Goal: Task Accomplishment & Management: Complete application form

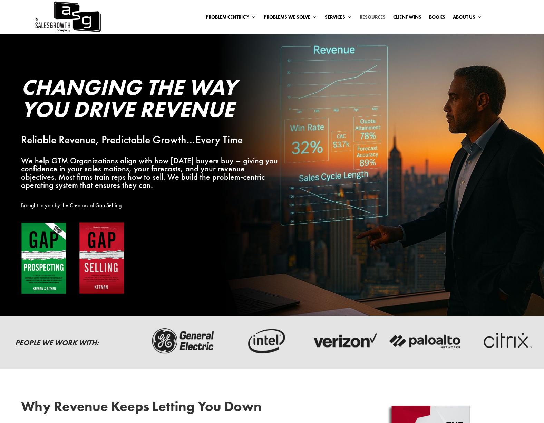
click at [377, 16] on link "Resources" at bounding box center [373, 18] width 26 height 8
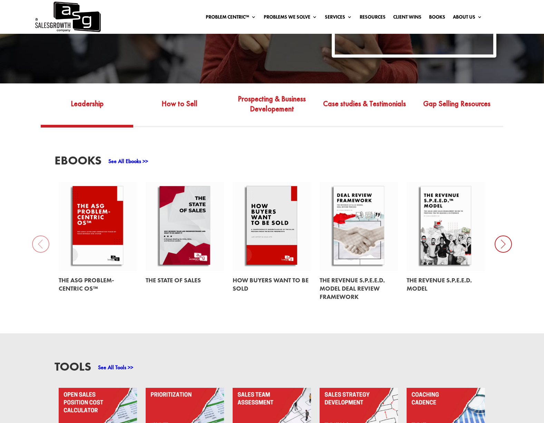
scroll to position [216, 0]
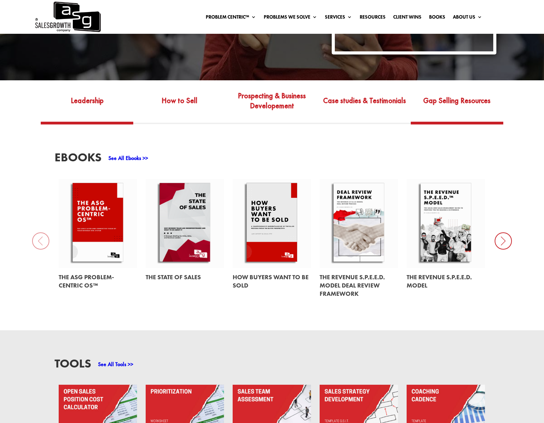
click at [455, 105] on link "Gap Selling Resources" at bounding box center [457, 106] width 92 height 32
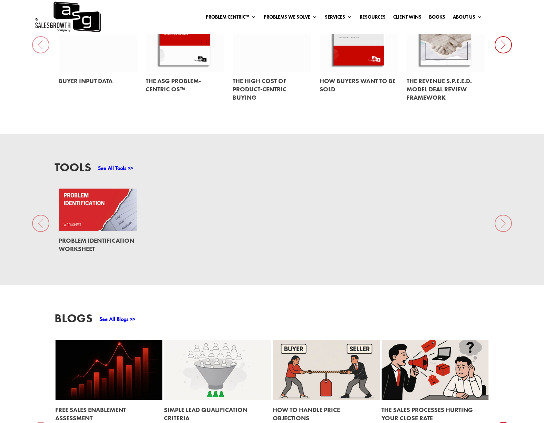
scroll to position [410, 0]
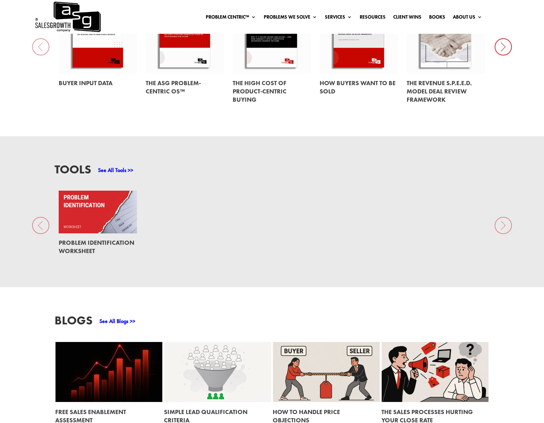
click at [114, 205] on link at bounding box center [98, 212] width 78 height 43
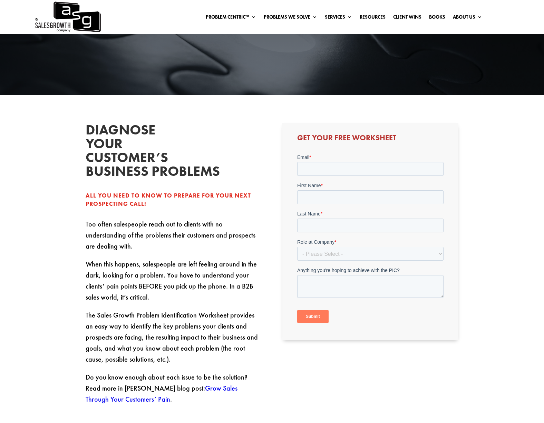
scroll to position [80, 0]
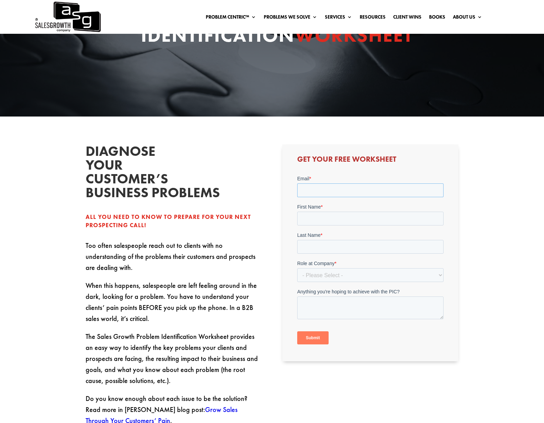
click at [328, 186] on input "Email *" at bounding box center [370, 190] width 146 height 14
type input "[PERSON_NAME][EMAIL_ADDRESS][PERSON_NAME][DOMAIN_NAME]"
click at [309, 225] on input "First Name *" at bounding box center [370, 219] width 146 height 14
type input "[PERSON_NAME]"
click at [309, 248] on input "Last Name *" at bounding box center [370, 247] width 146 height 14
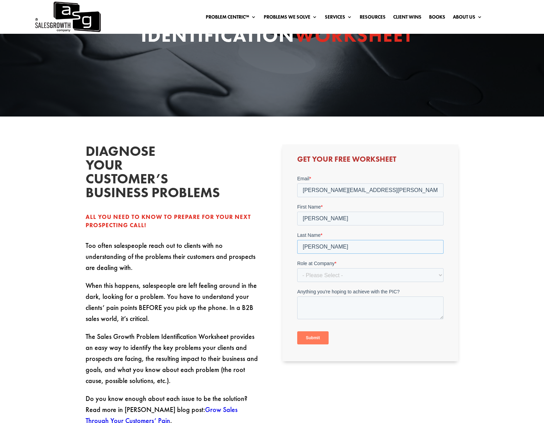
type input "[PERSON_NAME]"
click at [336, 274] on select "- Please Select - C-Level (CRO, CSO, etc) Senior Leadership (VP of Sales, VP of…" at bounding box center [370, 275] width 146 height 14
select select "Individual Contributor (AE, SDR, CSM, etc)"
click at [297, 268] on select "- Please Select - C-Level (CRO, CSO, etc) Senior Leadership (VP of Sales, VP of…" at bounding box center [370, 275] width 146 height 14
click at [312, 304] on textarea "Anything you're hoping to achieve with the PIC?" at bounding box center [370, 307] width 146 height 23
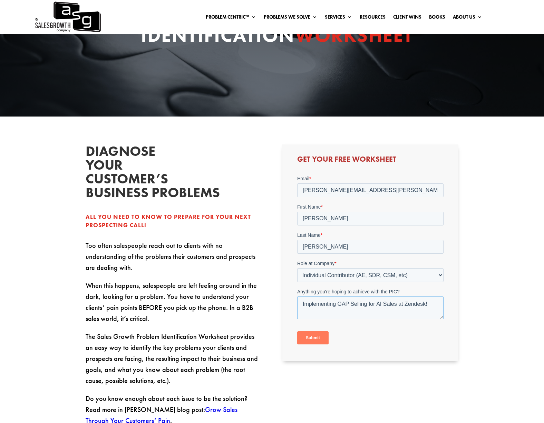
type textarea "Implementing GAP Selling for AI Sales at Zendesk!"
click at [317, 337] on input "Submit" at bounding box center [312, 337] width 31 height 13
